Goal: Task Accomplishment & Management: Complete application form

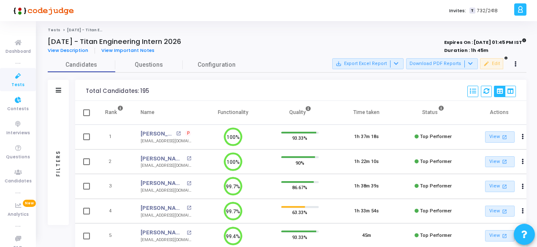
click at [14, 75] on icon at bounding box center [18, 76] width 18 height 11
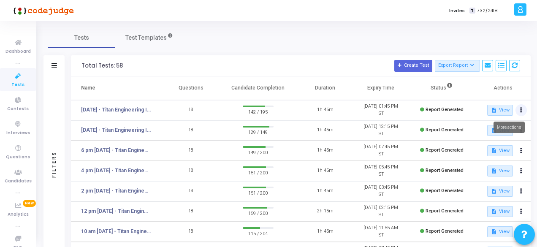
click at [518, 110] on button at bounding box center [521, 110] width 12 height 12
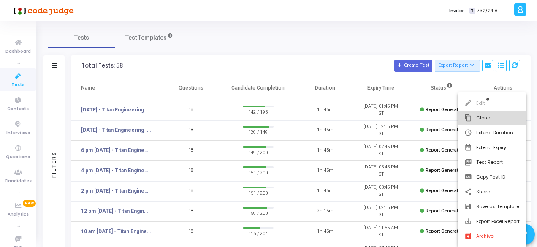
click at [469, 119] on mat-icon "content_copy" at bounding box center [468, 118] width 8 height 8
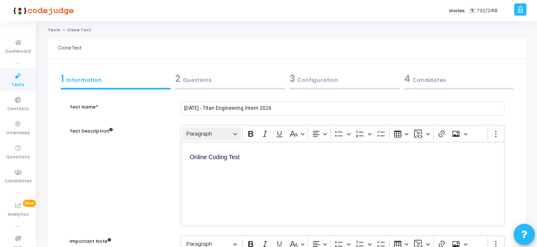
drag, startPoint x: 206, startPoint y: 109, endPoint x: 220, endPoint y: 131, distance: 26.7
click at [208, 111] on div "[DATE] - Titan Engineering Intern 2026" at bounding box center [342, 108] width 317 height 16
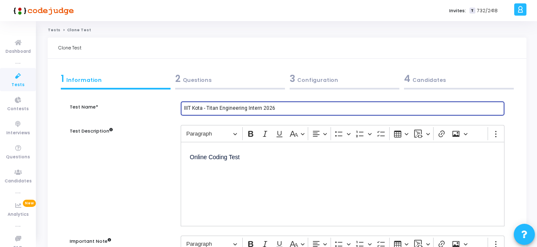
type input "IIIT Kota - Titan Engineering Intern 2026"
click at [205, 75] on div "2 Questions" at bounding box center [230, 79] width 110 height 14
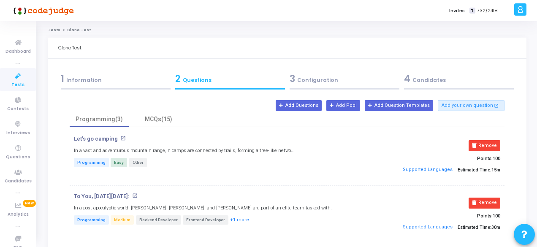
click at [316, 79] on div "3 Configuration" at bounding box center [345, 79] width 110 height 14
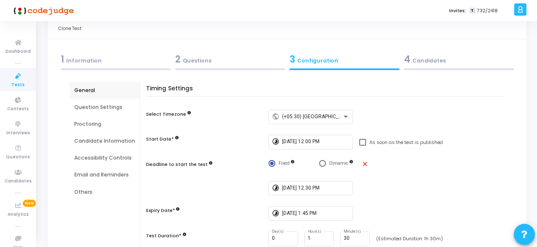
scroll to position [62, 0]
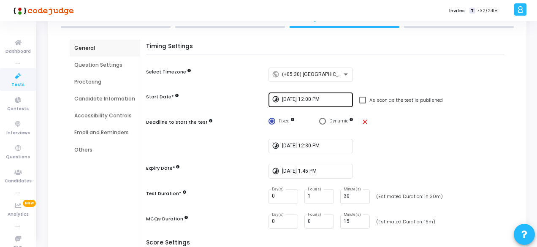
click at [294, 100] on input "[DATE] 12:00 PM" at bounding box center [316, 100] width 68 height 6
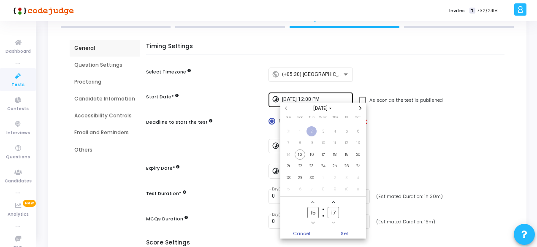
scroll to position [0, 0]
click at [314, 152] on span "16" at bounding box center [312, 154] width 11 height 11
click at [317, 212] on input "15" at bounding box center [312, 212] width 11 height 11
type input "1"
type input "11"
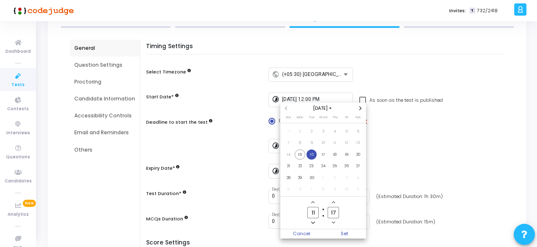
click at [336, 212] on input "17" at bounding box center [333, 212] width 11 height 11
type input "1"
type input "00"
click at [345, 235] on span "Set" at bounding box center [344, 233] width 43 height 9
type input "[DATE] 11:00 AM"
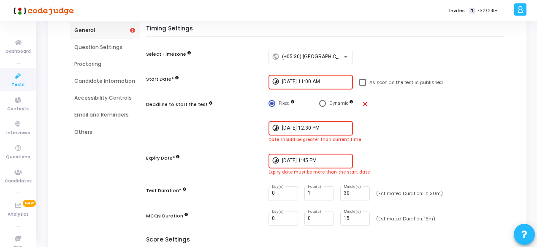
scroll to position [104, 0]
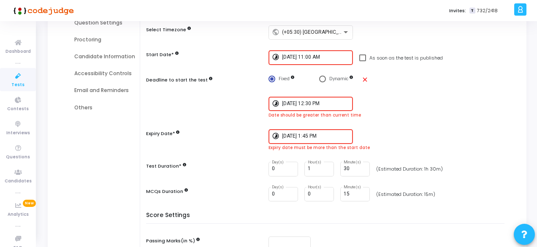
click at [291, 98] on div "[DATE] 12:30 PM" at bounding box center [316, 103] width 68 height 16
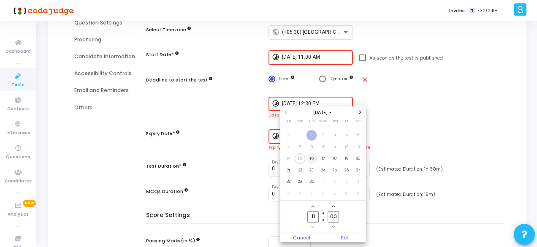
click at [311, 158] on span "16" at bounding box center [312, 158] width 11 height 11
click at [336, 218] on input "00" at bounding box center [333, 216] width 11 height 11
type input "0"
type input "30"
click at [355, 239] on span "Set" at bounding box center [344, 237] width 43 height 9
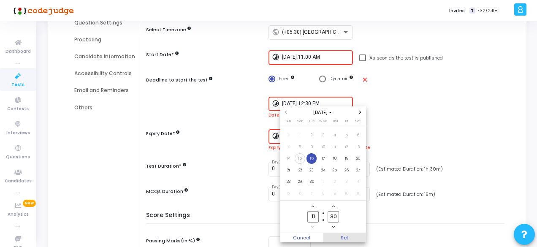
type input "[DATE] 11:30 AM"
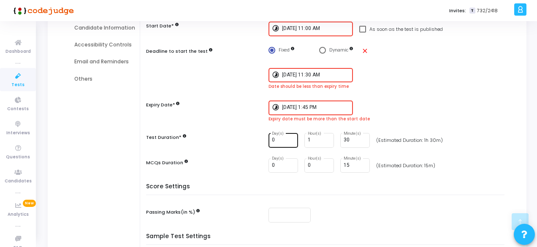
scroll to position [146, 0]
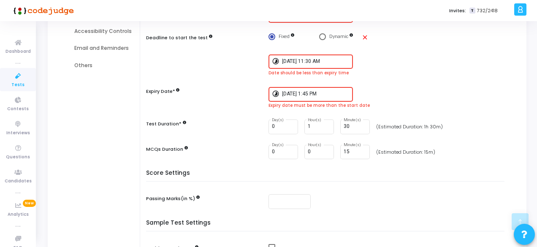
click at [293, 98] on div "[DATE] 1:45 PM" at bounding box center [316, 94] width 68 height 16
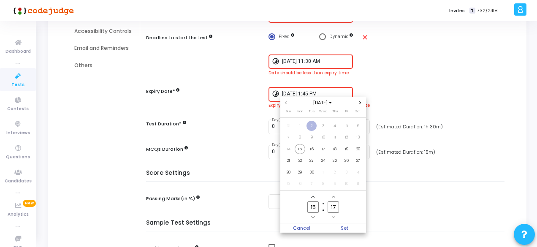
click at [316, 207] on input "15" at bounding box center [312, 206] width 11 height 11
type input "15"
click at [337, 208] on input "17" at bounding box center [333, 206] width 11 height 11
type input "1"
type input "45"
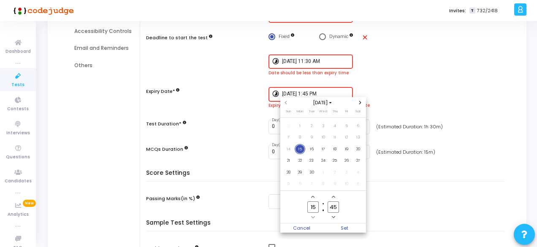
click at [317, 206] on input "15" at bounding box center [312, 206] width 11 height 11
type input "12"
type input "17"
click at [335, 206] on input "17" at bounding box center [333, 206] width 11 height 11
click at [310, 150] on span "16" at bounding box center [312, 149] width 11 height 11
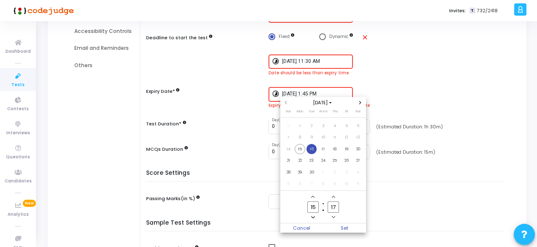
click at [315, 209] on input "15" at bounding box center [312, 206] width 11 height 11
type input "12"
drag, startPoint x: 336, startPoint y: 206, endPoint x: 348, endPoint y: 239, distance: 34.2
click at [337, 206] on input "17" at bounding box center [333, 206] width 11 height 11
type input "1"
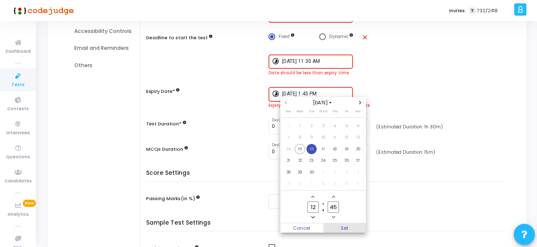
type input "45"
click at [346, 224] on span "Set" at bounding box center [344, 227] width 43 height 9
type input "[DATE] 12:45 PM"
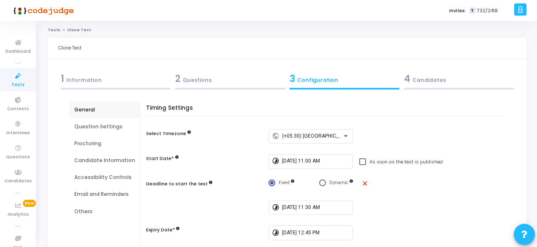
click at [416, 81] on div "4 Candidates" at bounding box center [459, 79] width 110 height 14
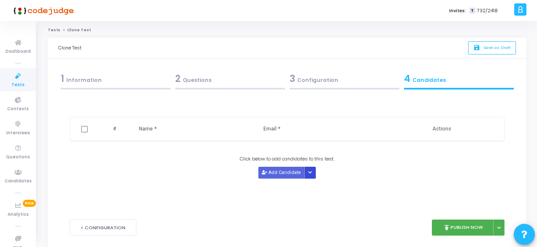
click at [308, 171] on icon "Button group with nested dropdown" at bounding box center [310, 173] width 4 height 4
click at [321, 187] on button "Upload Candidate List" at bounding box center [335, 187] width 65 height 11
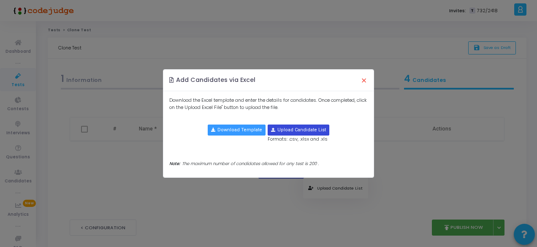
click at [290, 134] on input "file" at bounding box center [298, 130] width 61 height 10
type input "C:\fakepath\IIIT Kota .xlsx"
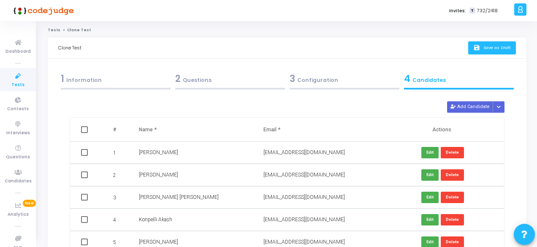
click at [496, 47] on span "Save as Draft" at bounding box center [496, 47] width 27 height 5
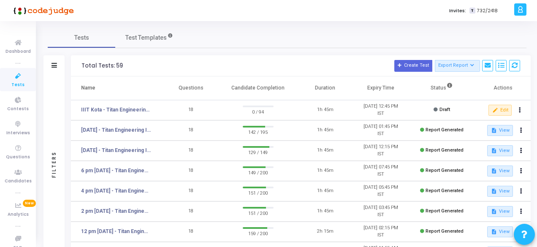
click at [123, 105] on td "IIIT Kota - Titan Engineering Intern 2026" at bounding box center [117, 110] width 92 height 20
click at [123, 112] on link "IIIT Kota - Titan Engineering Intern 2026" at bounding box center [116, 110] width 70 height 8
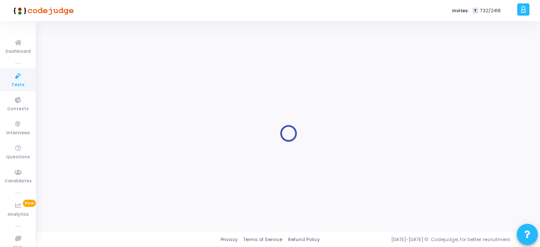
type input "IIIT Kota - Titan Engineering Intern 2026"
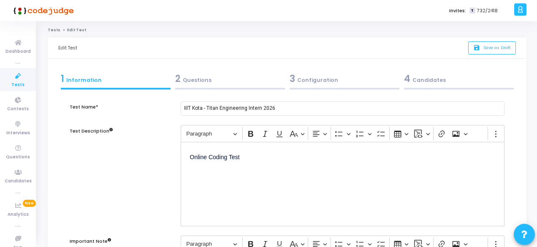
click at [206, 81] on div "2 Questions" at bounding box center [230, 79] width 110 height 14
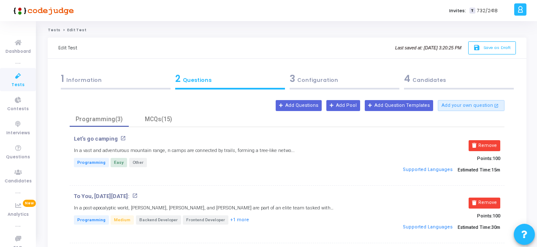
click at [16, 76] on icon at bounding box center [18, 76] width 18 height 11
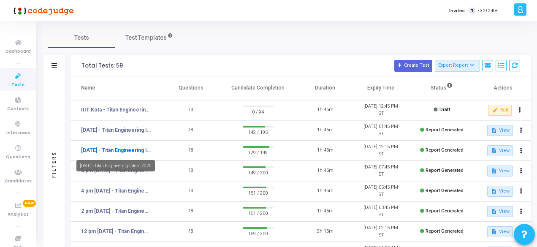
click at [124, 148] on link "[DATE] - Titan Engineering Intern 2026" at bounding box center [116, 151] width 70 height 8
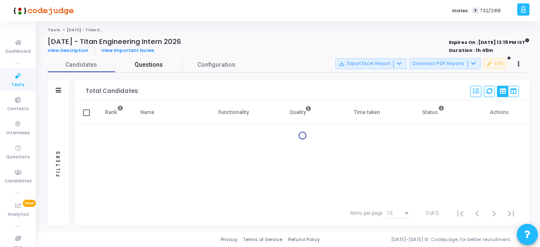
click at [148, 66] on span "Questions" at bounding box center [149, 64] width 68 height 9
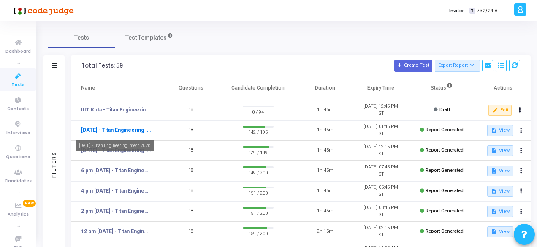
click at [131, 130] on link "[DATE] - Titan Engineering Intern 2026" at bounding box center [116, 130] width 70 height 8
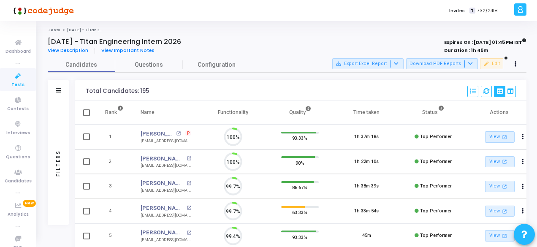
scroll to position [18, 21]
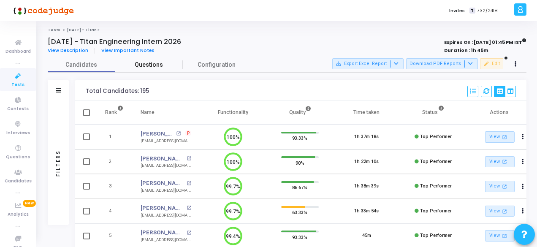
click at [146, 69] on span "Questions" at bounding box center [149, 64] width 68 height 9
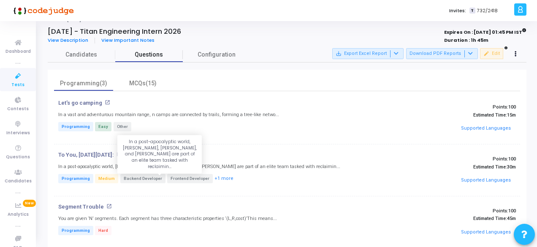
scroll to position [2, 0]
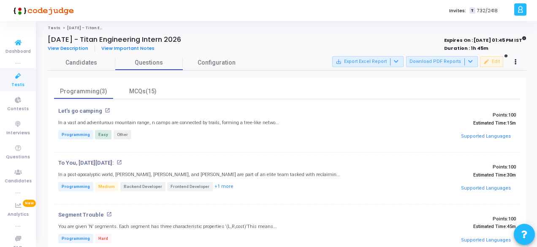
click at [15, 74] on icon at bounding box center [18, 76] width 18 height 11
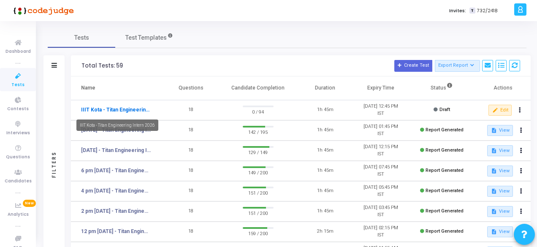
click at [116, 106] on link "IIIT Kota - Titan Engineering Intern 2026" at bounding box center [116, 110] width 70 height 8
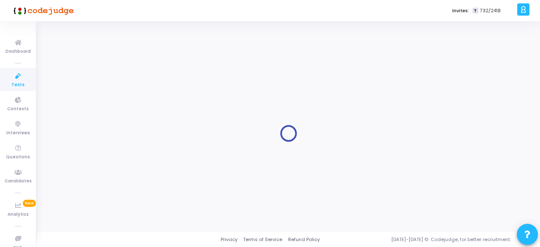
type input "IIIT Kota - Titan Engineering Intern 2026"
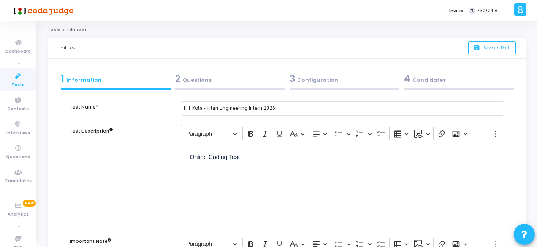
click at [193, 80] on div "2 Questions" at bounding box center [230, 79] width 110 height 14
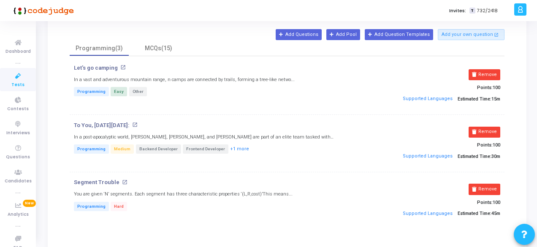
scroll to position [84, 0]
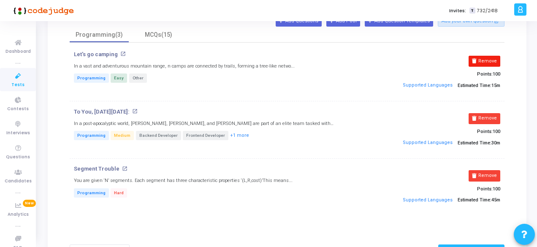
click at [486, 60] on button "Remove" at bounding box center [485, 61] width 32 height 11
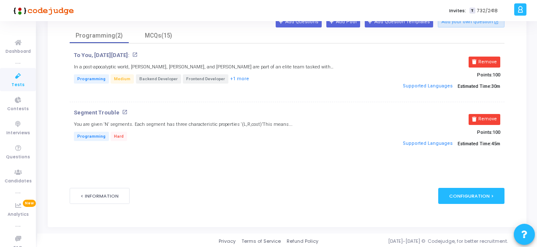
click at [486, 60] on button "Remove" at bounding box center [485, 62] width 32 height 11
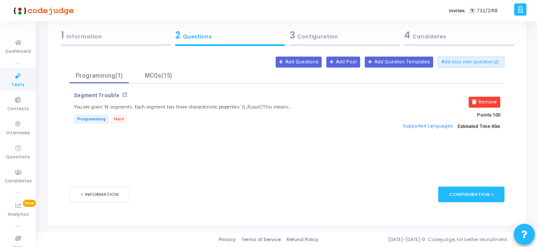
scroll to position [43, 0]
click at [493, 103] on button "Remove" at bounding box center [485, 102] width 32 height 11
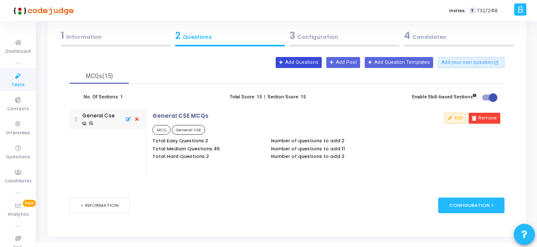
click at [309, 65] on button "Add Questions" at bounding box center [299, 62] width 46 height 11
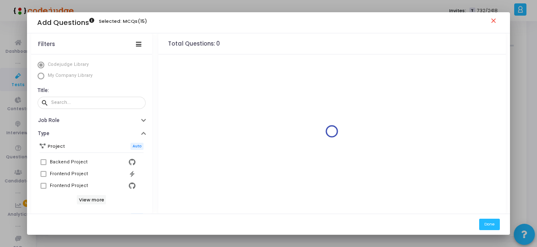
click at [38, 75] on span "Select Library" at bounding box center [41, 76] width 7 height 7
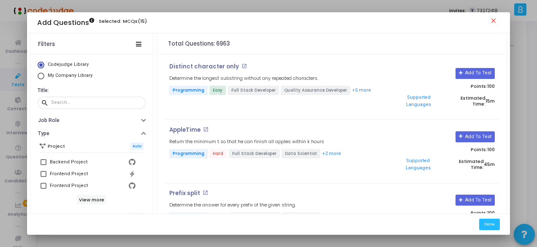
click at [39, 78] on span "Select Library" at bounding box center [41, 76] width 7 height 7
click at [39, 78] on input "My Company Library" at bounding box center [41, 76] width 7 height 7
radio input "true"
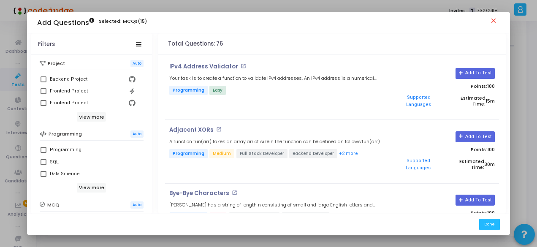
scroll to position [84, 0]
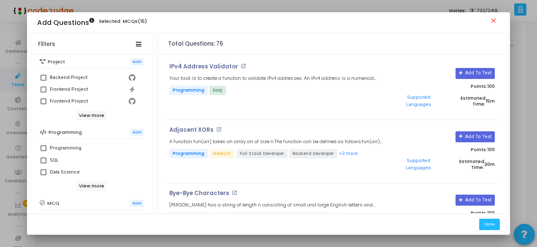
click at [43, 146] on span at bounding box center [44, 148] width 6 height 6
click at [43, 151] on input "Programming" at bounding box center [43, 151] width 0 height 0
checkbox input "true"
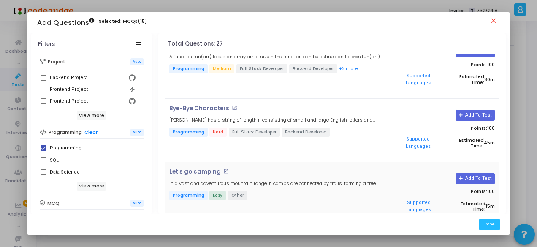
scroll to position [127, 0]
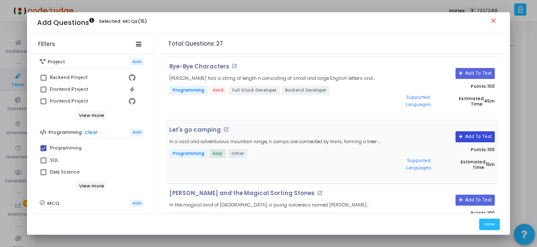
click at [469, 131] on button "Add To Test" at bounding box center [475, 136] width 39 height 11
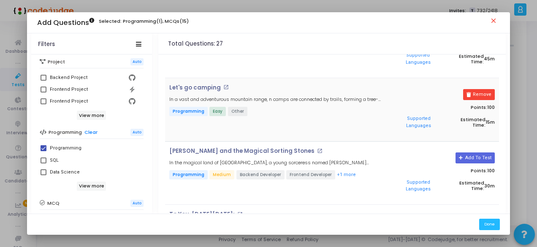
scroll to position [211, 0]
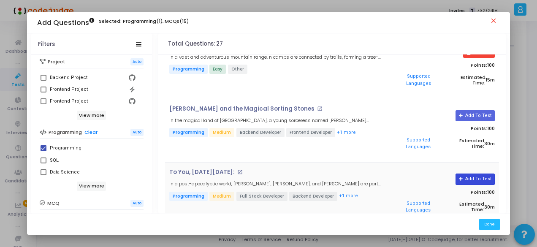
click at [486, 174] on button "Add To Test" at bounding box center [475, 179] width 39 height 11
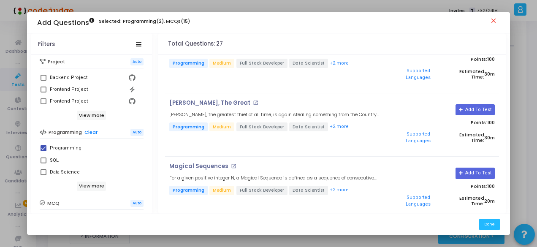
scroll to position [1055, 0]
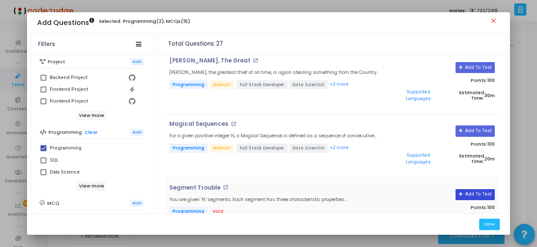
click at [464, 189] on button "Add To Test" at bounding box center [475, 194] width 39 height 11
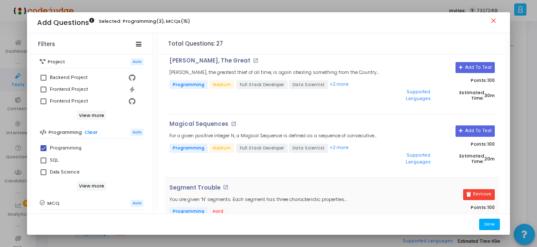
click at [491, 226] on button "Done" at bounding box center [489, 224] width 21 height 11
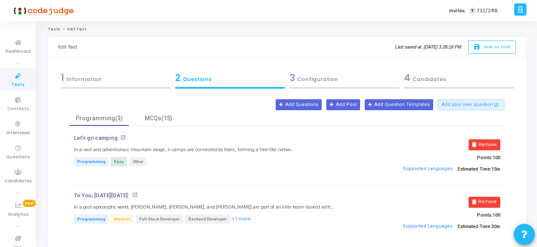
scroll to position [0, 0]
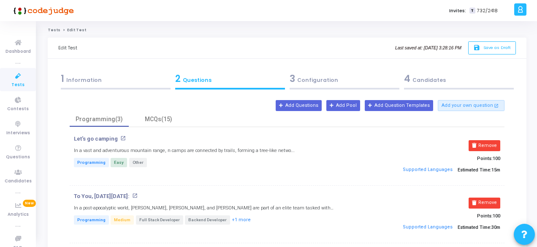
click at [313, 81] on div "3 Configuration" at bounding box center [345, 79] width 110 height 14
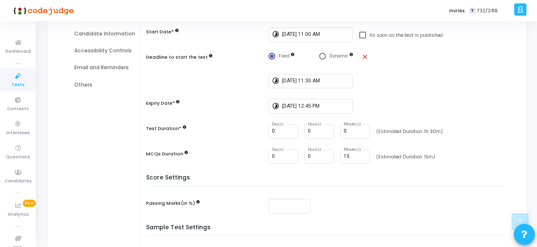
scroll to position [169, 0]
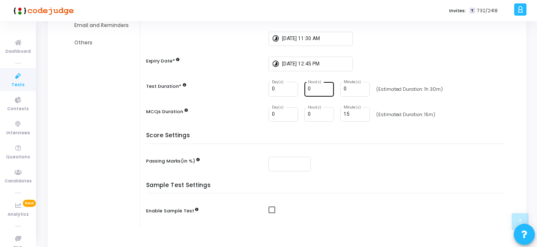
click at [315, 90] on input "0" at bounding box center [319, 89] width 23 height 6
type input "1"
click at [347, 90] on input "0" at bounding box center [355, 89] width 23 height 6
type input "30"
click at [396, 135] on h5 "Score Settings" at bounding box center [327, 138] width 363 height 12
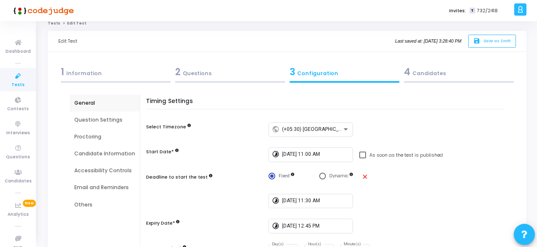
scroll to position [0, 0]
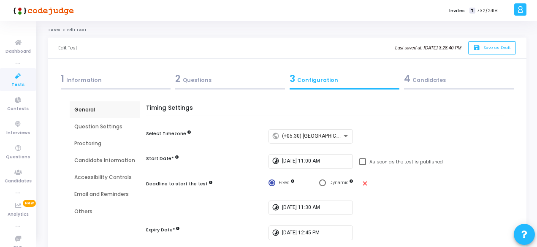
click at [205, 84] on div "2 Questions" at bounding box center [230, 79] width 110 height 14
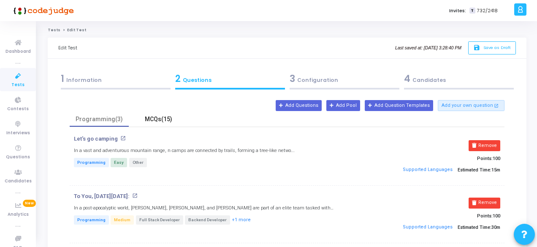
click at [157, 118] on div "MCQs(15)" at bounding box center [158, 119] width 49 height 9
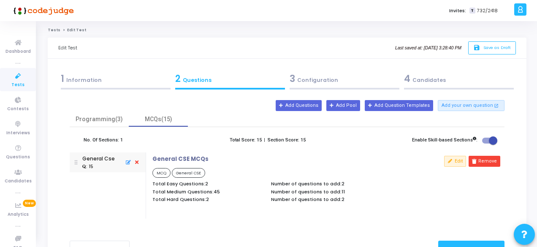
click at [324, 81] on div "3 Configuration" at bounding box center [345, 79] width 110 height 14
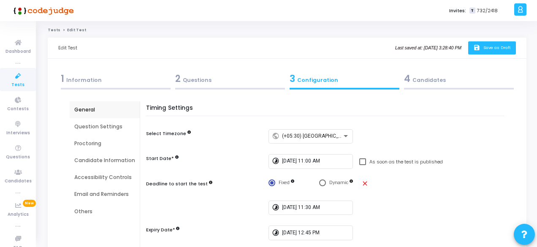
click at [498, 44] on button "save Save as Draft" at bounding box center [492, 47] width 48 height 13
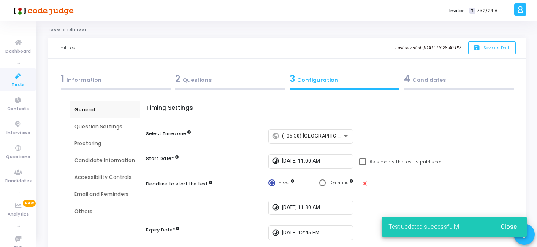
click at [18, 82] on span "Tests" at bounding box center [17, 84] width 13 height 7
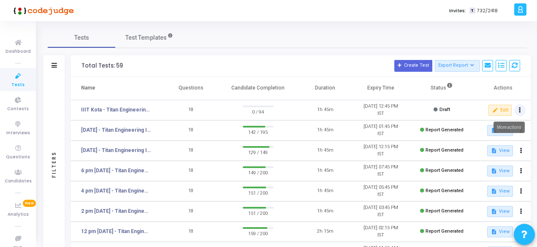
click at [520, 109] on icon at bounding box center [520, 110] width 2 height 4
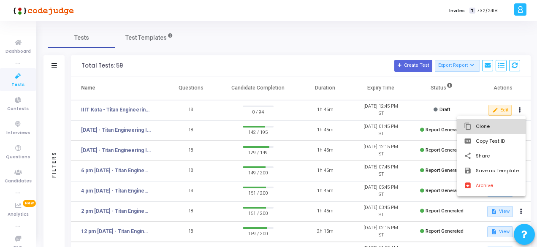
click at [490, 131] on button "content_copy Clone" at bounding box center [491, 126] width 68 height 15
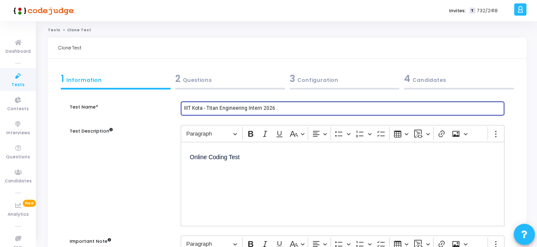
click at [203, 107] on input "IIIT Kota - Titan Engineering Intern 2026" at bounding box center [342, 109] width 317 height 6
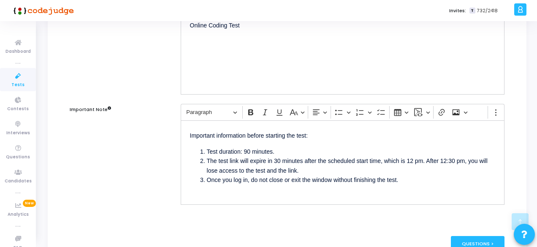
scroll to position [180, 0]
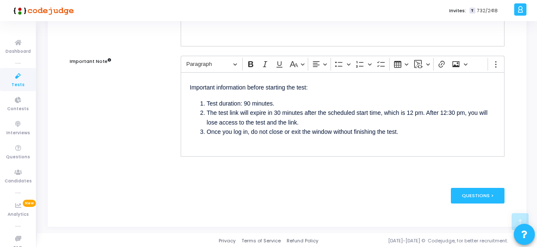
type input "IIIT Lucknow - Titan Engineering Intern 2026"
click at [414, 111] on li "The test link will expire in 30 minutes after the scheduled start time, which i…" at bounding box center [351, 117] width 288 height 19
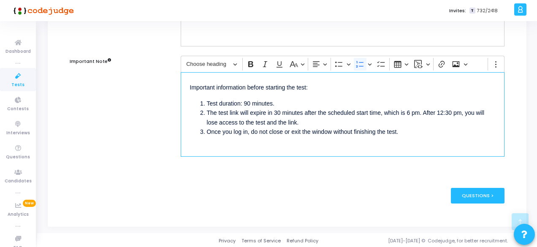
click at [452, 112] on li "The test link will expire in 30 minutes after the scheduled start time, which i…" at bounding box center [351, 117] width 288 height 19
click at [475, 191] on div "Questions >" at bounding box center [478, 196] width 54 height 16
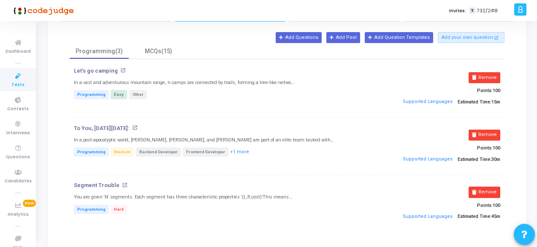
scroll to position [84, 0]
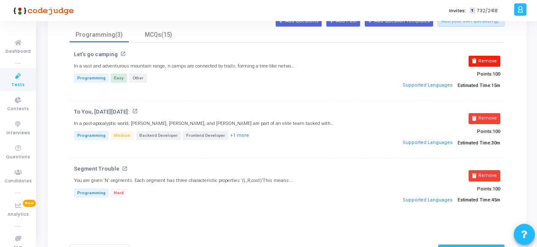
click at [481, 60] on button "Remove" at bounding box center [485, 61] width 32 height 11
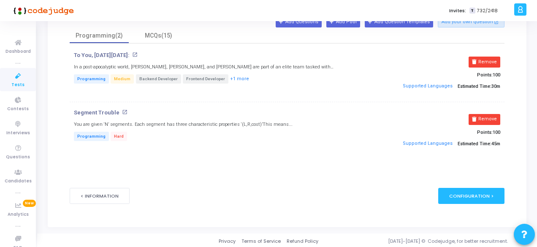
click at [481, 60] on button "Remove" at bounding box center [485, 62] width 32 height 11
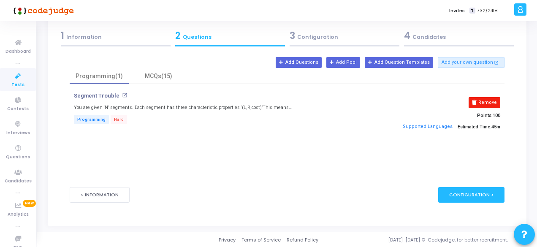
click at [487, 101] on button "Remove" at bounding box center [485, 102] width 32 height 11
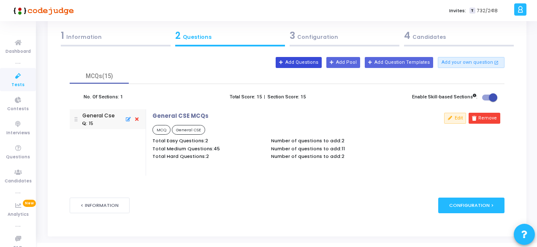
click at [301, 59] on button "Add Questions" at bounding box center [299, 62] width 46 height 11
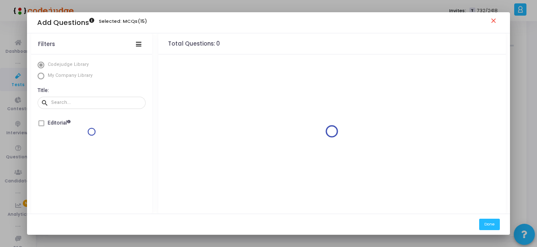
scroll to position [0, 0]
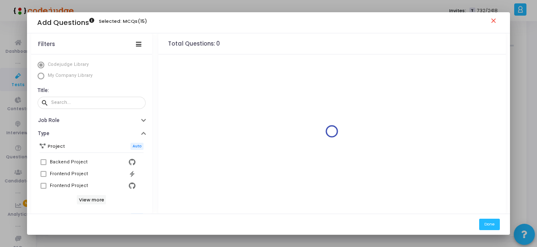
click at [41, 76] on span "Select Library" at bounding box center [41, 76] width 7 height 7
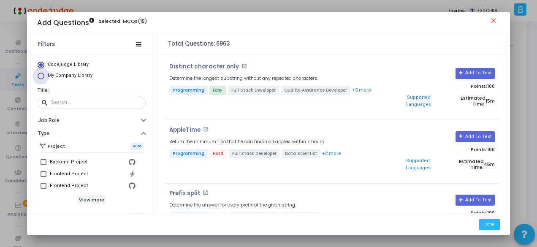
click at [40, 77] on span "Select Library" at bounding box center [41, 76] width 7 height 7
click at [40, 77] on input "My Company Library" at bounding box center [41, 76] width 7 height 7
radio input "true"
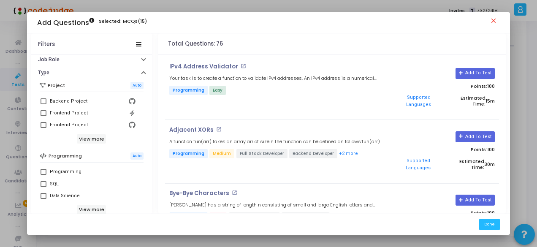
scroll to position [84, 0]
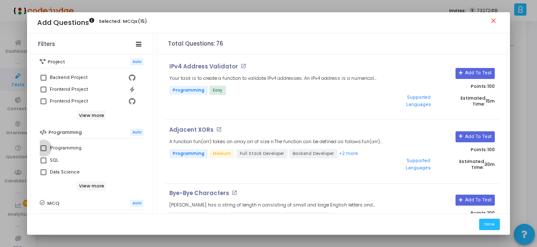
click at [41, 145] on span at bounding box center [44, 148] width 6 height 6
click at [43, 151] on input "Programming" at bounding box center [43, 151] width 0 height 0
checkbox input "true"
click at [471, 76] on button "Add To Test" at bounding box center [475, 73] width 39 height 11
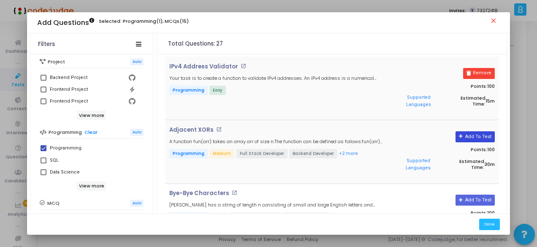
click at [469, 131] on button "Add To Test" at bounding box center [475, 136] width 39 height 11
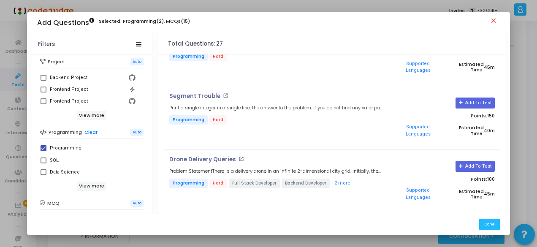
scroll to position [1224, 0]
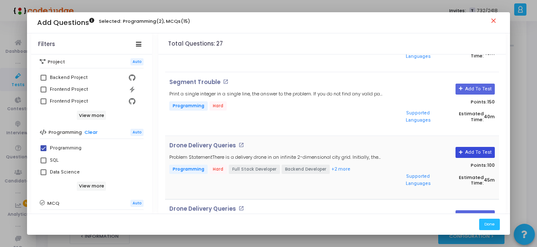
click at [457, 147] on button "Add To Test" at bounding box center [475, 152] width 39 height 11
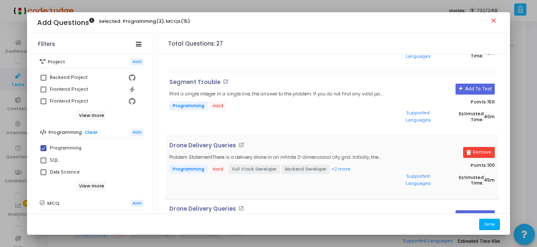
click at [491, 219] on button "Done" at bounding box center [489, 224] width 21 height 11
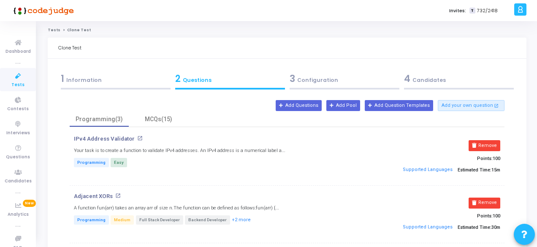
scroll to position [43, 0]
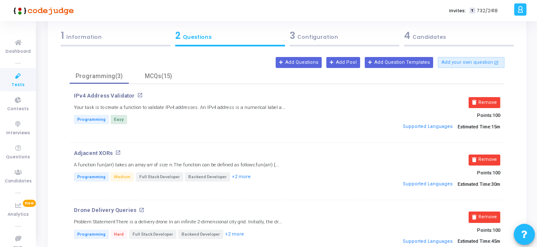
click at [314, 33] on div "3 Configuration" at bounding box center [345, 36] width 110 height 14
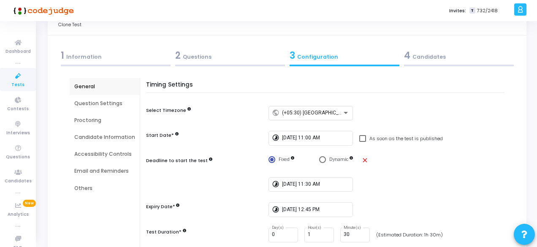
scroll to position [42, 0]
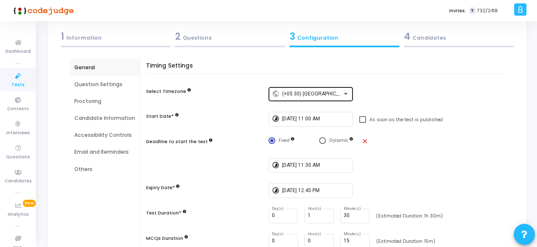
click at [332, 93] on div "(+05:30) [GEOGRAPHIC_DATA]/[GEOGRAPHIC_DATA]" at bounding box center [312, 94] width 60 height 6
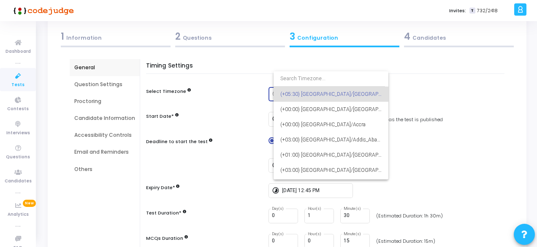
click at [464, 95] on div at bounding box center [268, 123] width 537 height 247
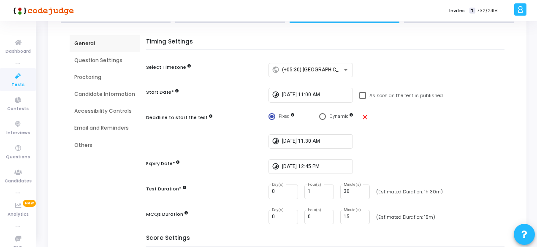
scroll to position [84, 0]
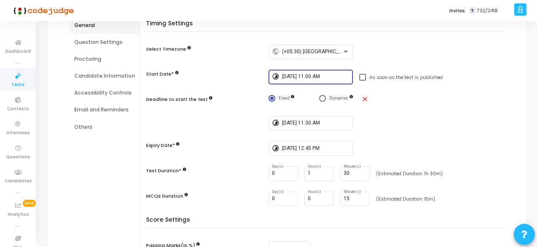
click at [331, 77] on input "[DATE] 11:00 AM" at bounding box center [316, 77] width 68 height 6
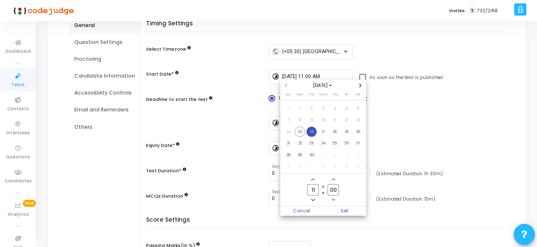
click at [316, 190] on input "11" at bounding box center [312, 189] width 11 height 11
type input "18"
click at [350, 207] on span "Set" at bounding box center [344, 210] width 43 height 9
type input "[DATE] 6:00 PM"
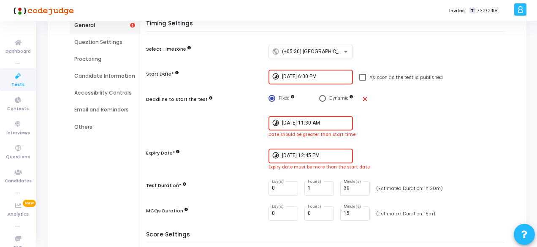
click at [321, 126] on input "[DATE] 11:30 AM" at bounding box center [316, 123] width 68 height 6
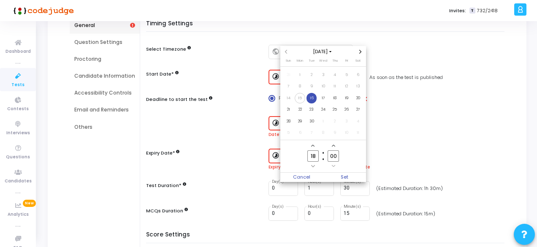
click at [338, 155] on input "00" at bounding box center [333, 155] width 11 height 11
type input "0"
type input "30"
click at [346, 173] on span "Set" at bounding box center [344, 177] width 43 height 9
type input "[DATE] 6:30 PM"
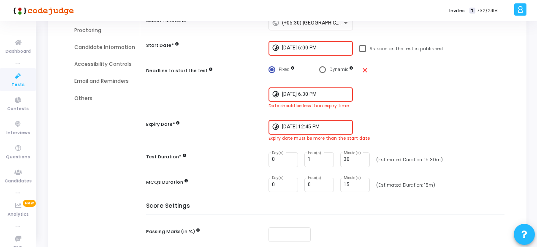
scroll to position [127, 0]
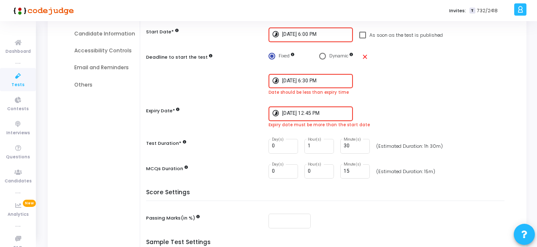
click at [316, 113] on input "[DATE] 12:45 PM" at bounding box center [316, 114] width 68 height 6
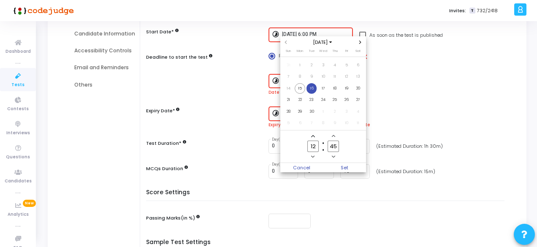
scroll to position [0, 0]
click at [315, 145] on input "12" at bounding box center [312, 146] width 11 height 11
type input "1"
type input "19"
click at [339, 167] on span "Set" at bounding box center [344, 167] width 43 height 9
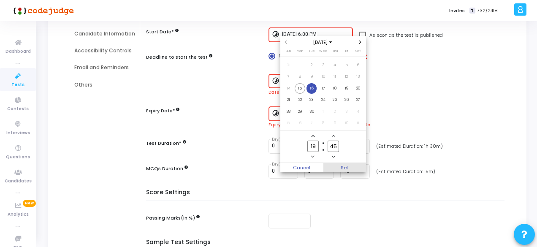
type input "[DATE] 7:45 PM"
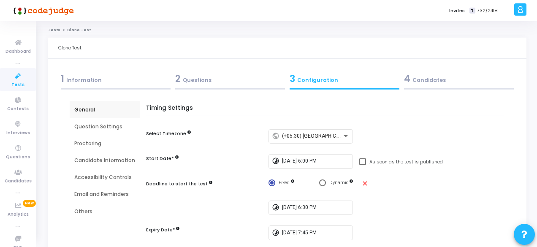
click at [421, 84] on div "4 Candidates" at bounding box center [459, 79] width 110 height 14
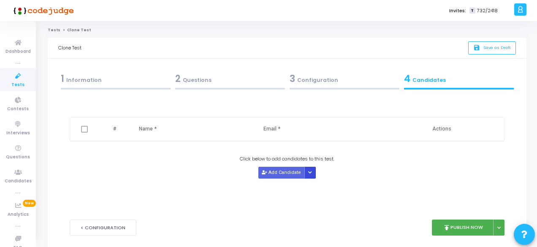
click at [310, 171] on icon "Button group with nested dropdown" at bounding box center [310, 173] width 4 height 4
click at [324, 191] on button "Upload Candidate List" at bounding box center [335, 187] width 65 height 11
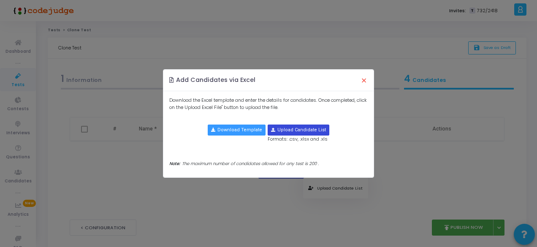
click at [292, 127] on input "file" at bounding box center [298, 130] width 61 height 10
type input "C:\fakepath\IIIT Lucknow.xlsx"
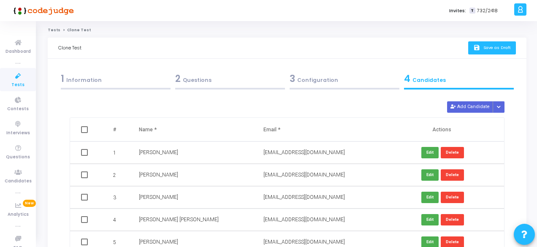
click at [480, 51] on icon "save" at bounding box center [477, 47] width 9 height 7
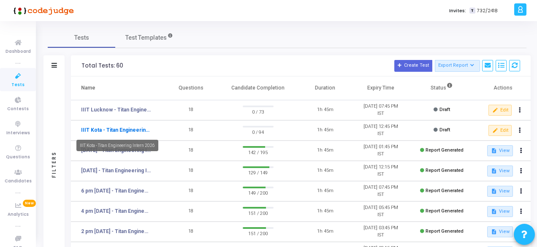
click at [136, 130] on link "IIIT Kota - Titan Engineering Intern 2026" at bounding box center [116, 130] width 70 height 8
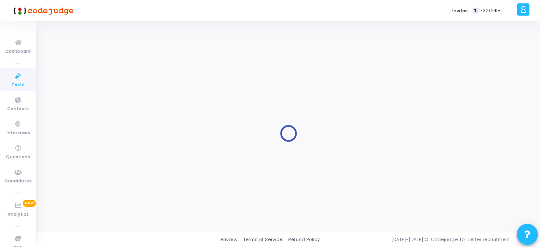
type input "IIIT Kota - Titan Engineering Intern 2026"
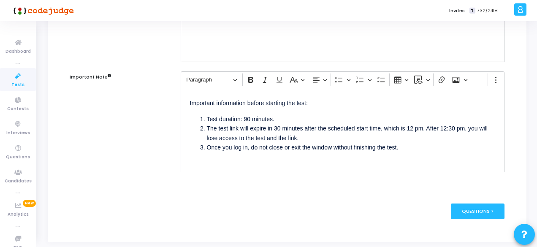
scroll to position [169, 0]
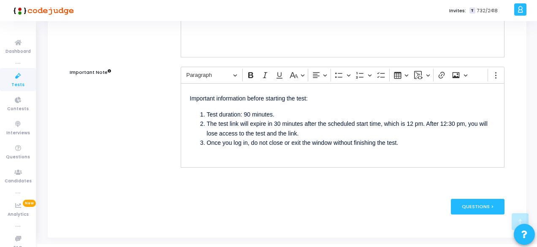
click at [412, 123] on li "The test link will expire in 30 minutes after the scheduled start time, which i…" at bounding box center [351, 128] width 288 height 19
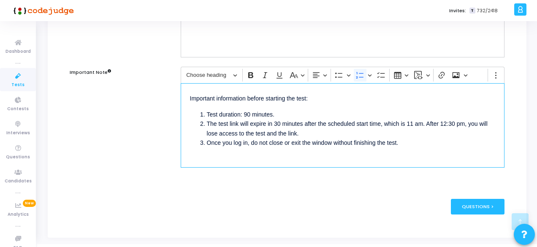
click at [446, 121] on li "The test link will expire in 30 minutes after the scheduled start time, which i…" at bounding box center [351, 128] width 288 height 19
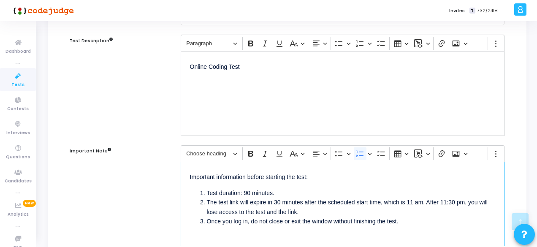
scroll to position [0, 0]
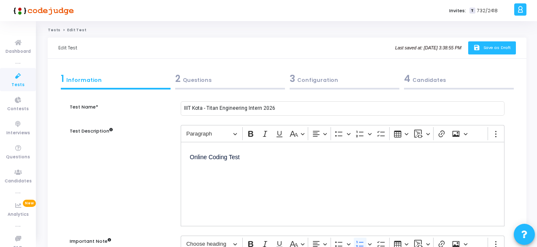
click at [486, 52] on button "save Save as Draft" at bounding box center [492, 47] width 48 height 13
click at [16, 81] on icon at bounding box center [18, 76] width 18 height 11
